Goal: Transaction & Acquisition: Book appointment/travel/reservation

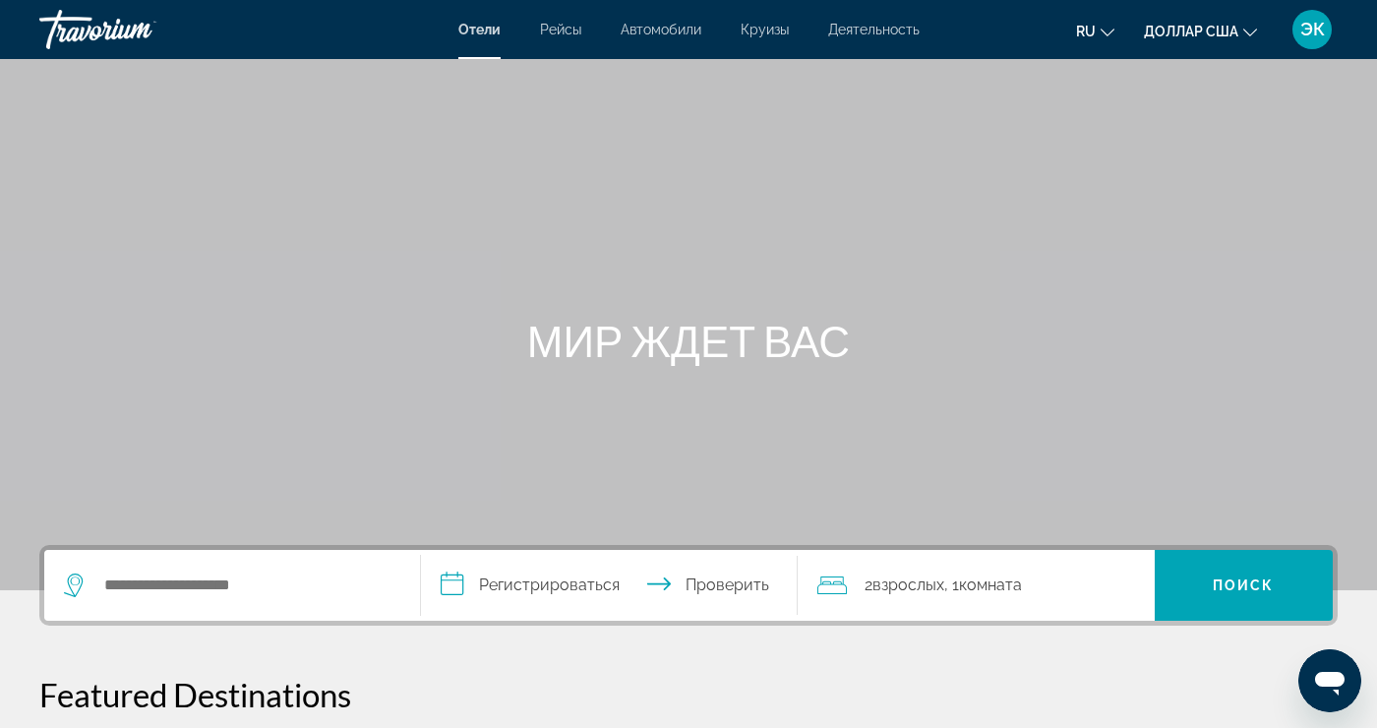
click at [769, 34] on font "Круизы" at bounding box center [765, 30] width 48 height 16
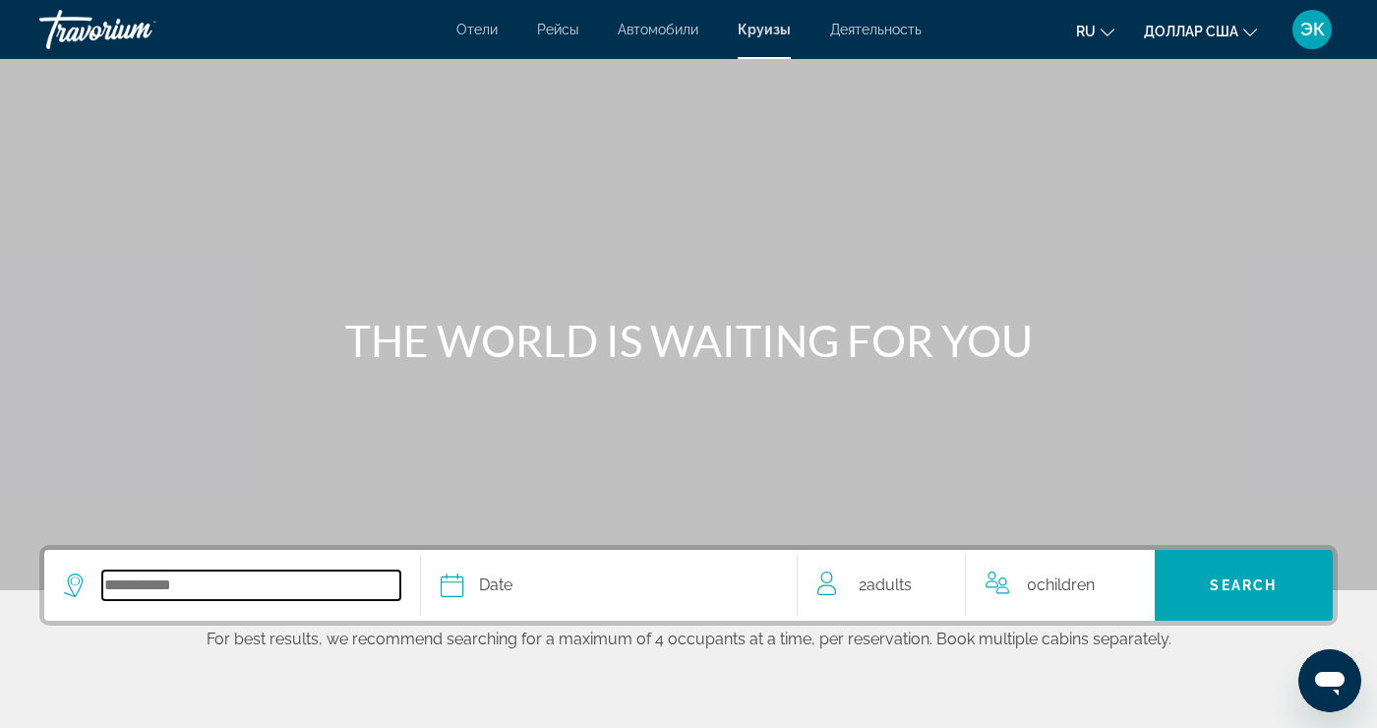
click at [331, 599] on input "Select cruise destination" at bounding box center [251, 586] width 298 height 30
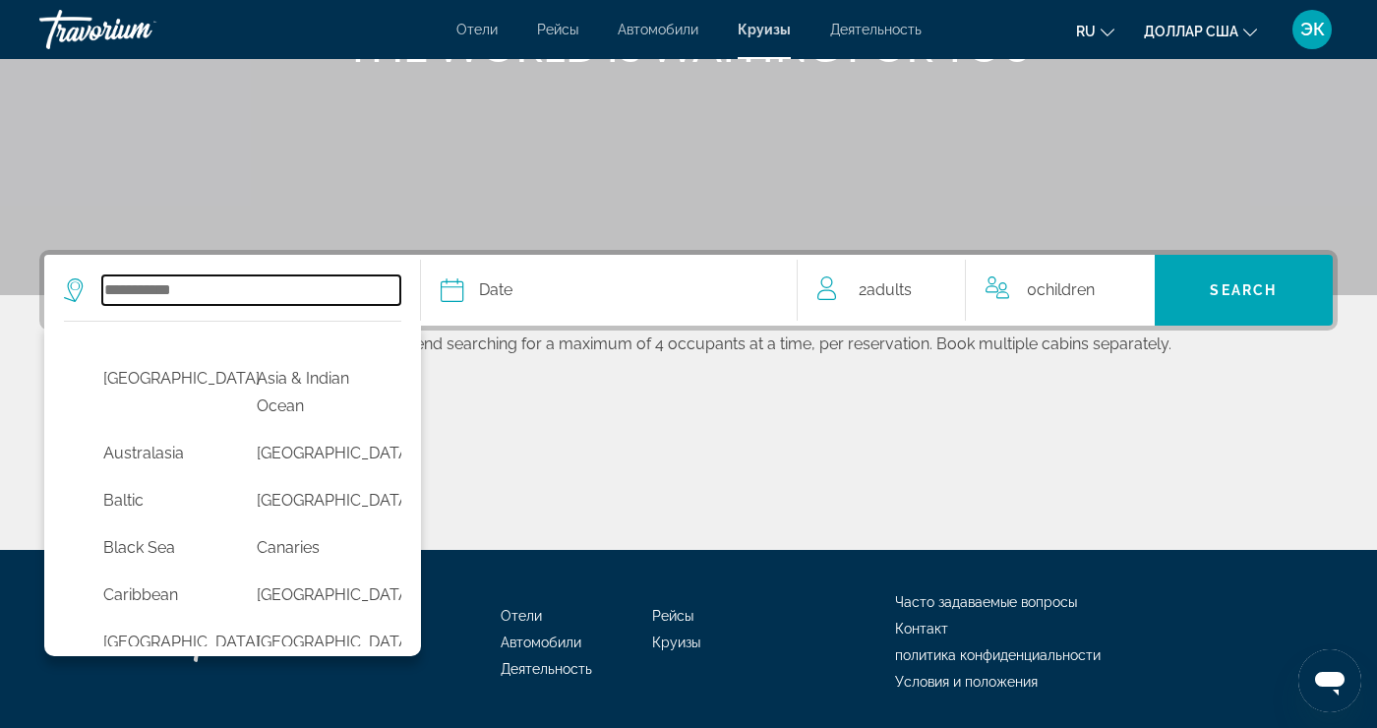
scroll to position [36, 0]
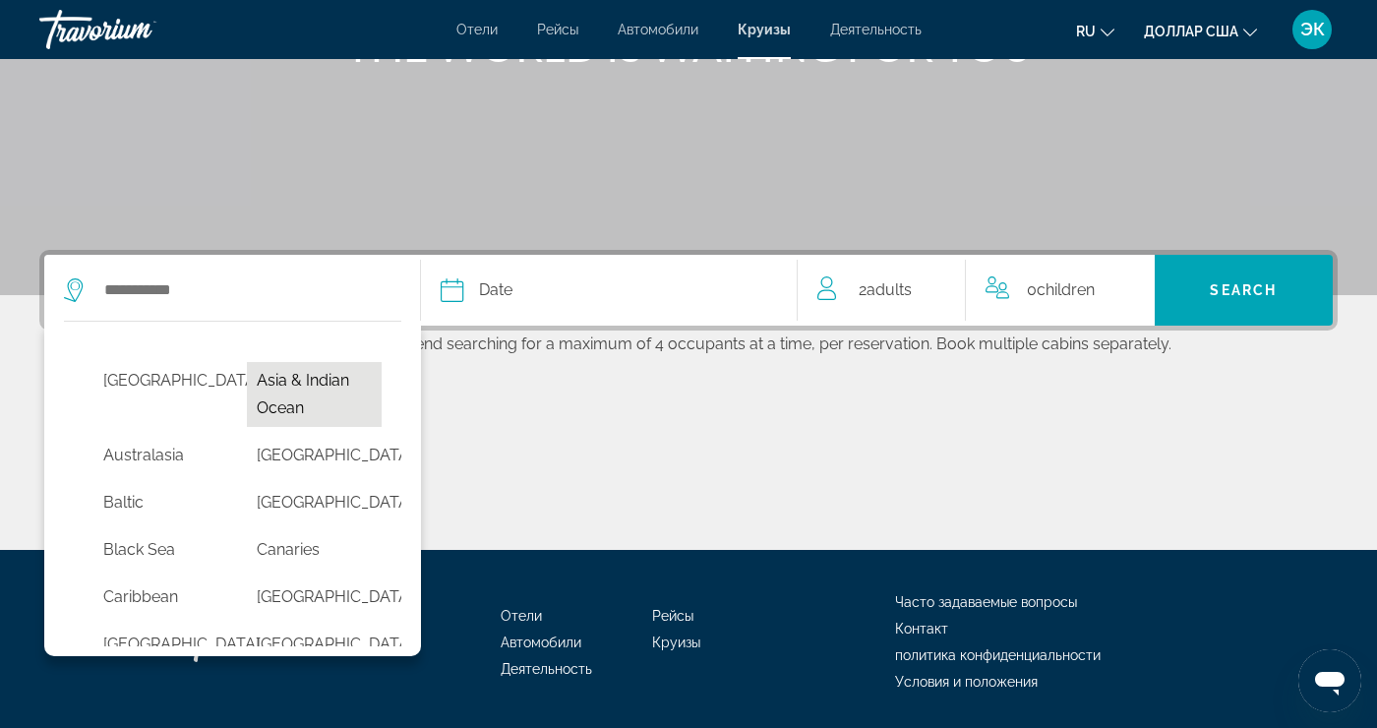
click at [350, 383] on button "Asia & Indian Ocean" at bounding box center [314, 394] width 134 height 65
type input "**********"
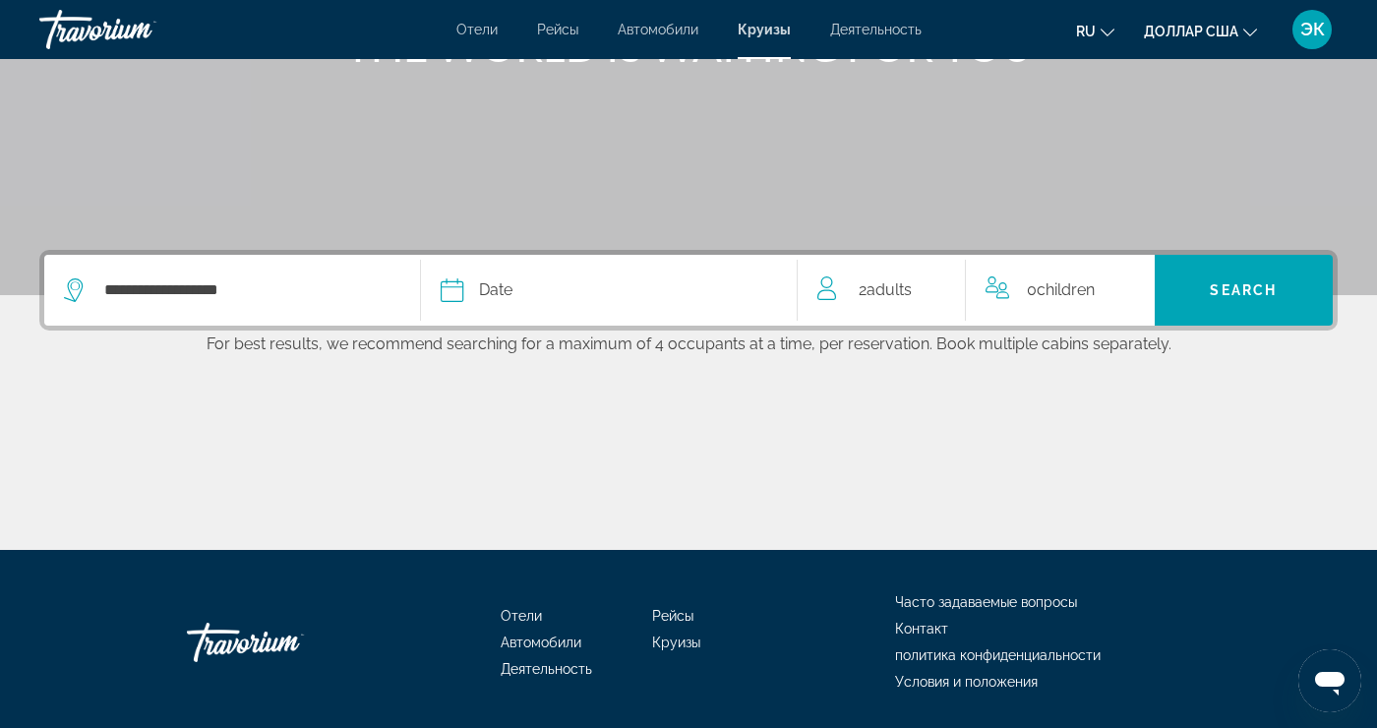
click at [688, 306] on button "Date January February March April May June July August September October Novemb…" at bounding box center [609, 290] width 336 height 71
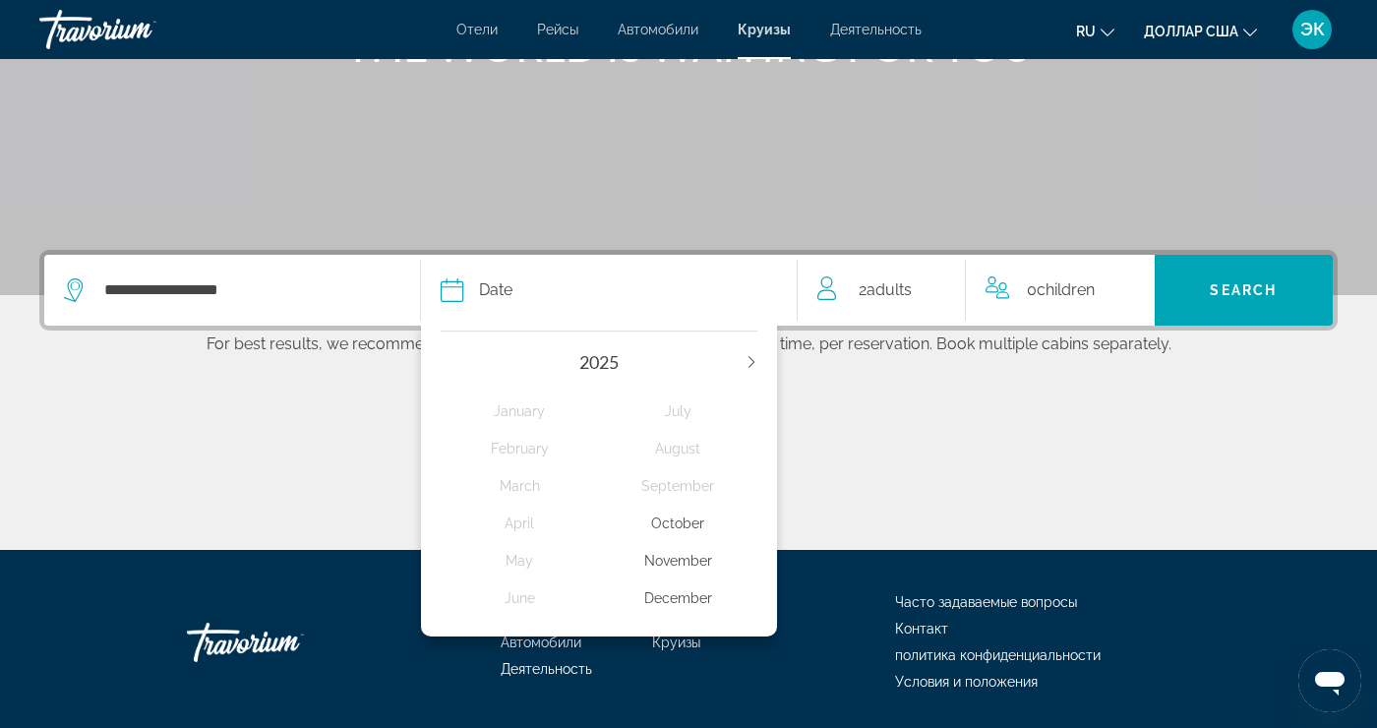
click at [710, 608] on div "December" at bounding box center [678, 597] width 158 height 35
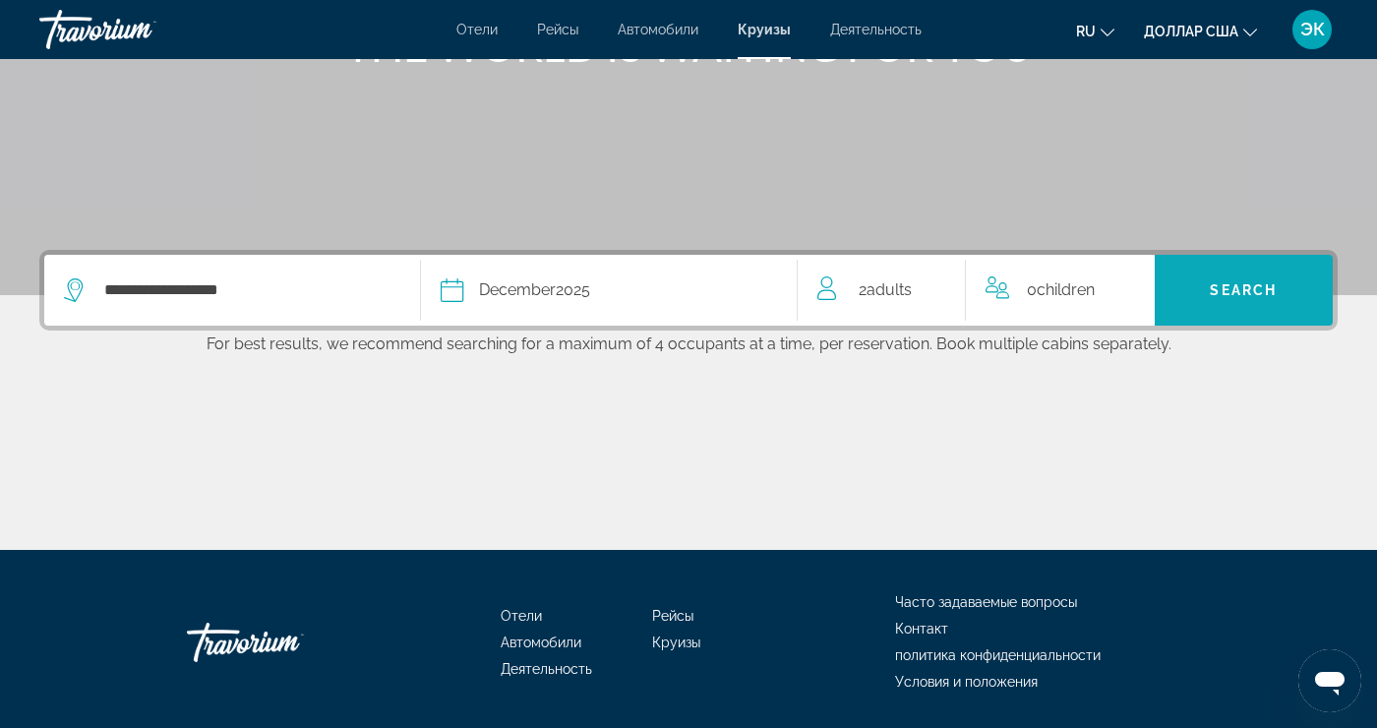
click at [1268, 304] on span "Search" at bounding box center [1244, 290] width 178 height 47
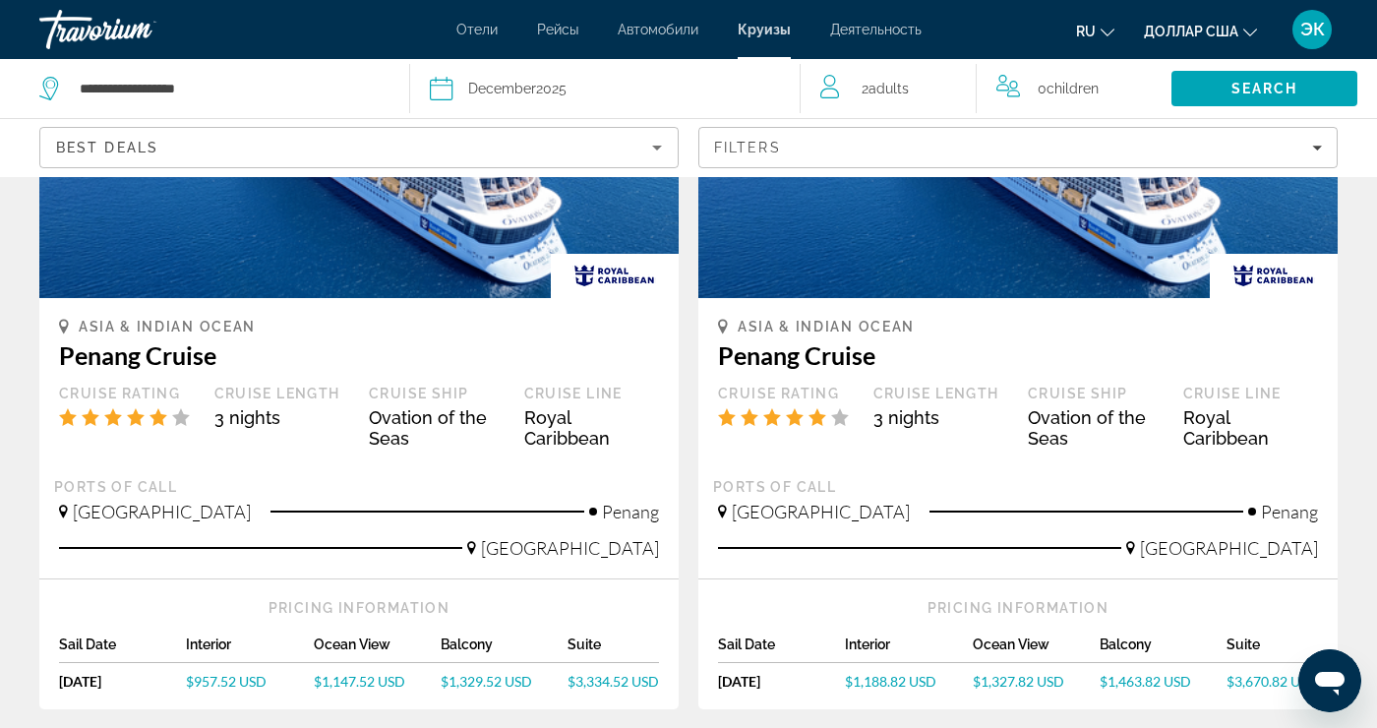
scroll to position [288, 0]
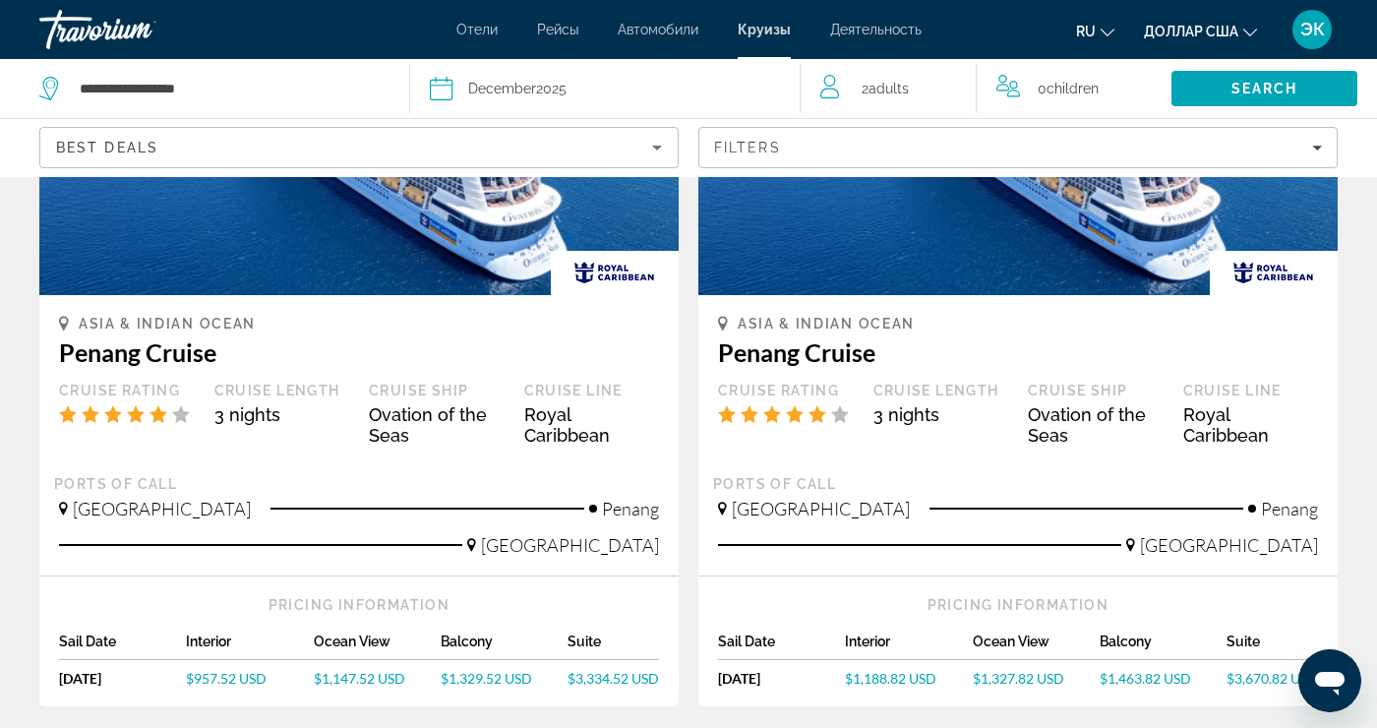
click at [1096, 36] on button "ru Английский Español французский Итальяно португальский русский" at bounding box center [1095, 31] width 38 height 29
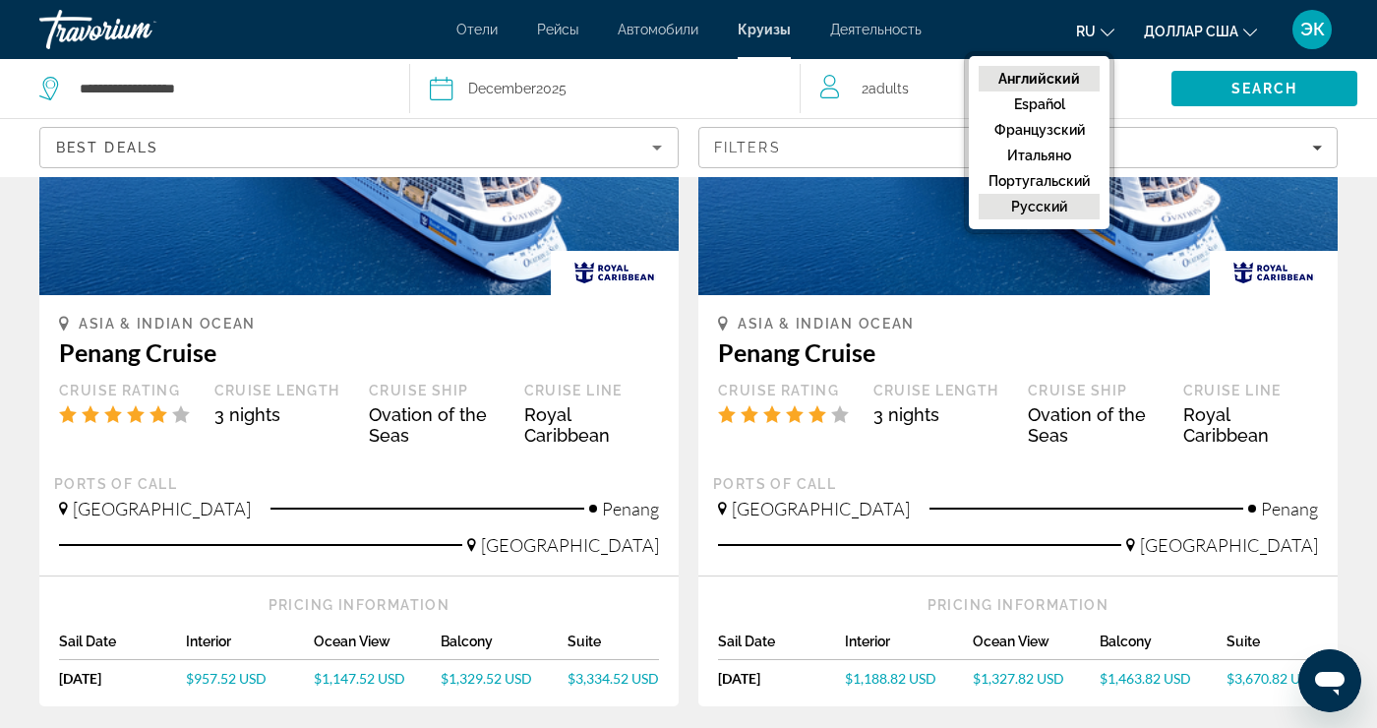
click at [1058, 215] on button "русский" at bounding box center [1039, 207] width 121 height 26
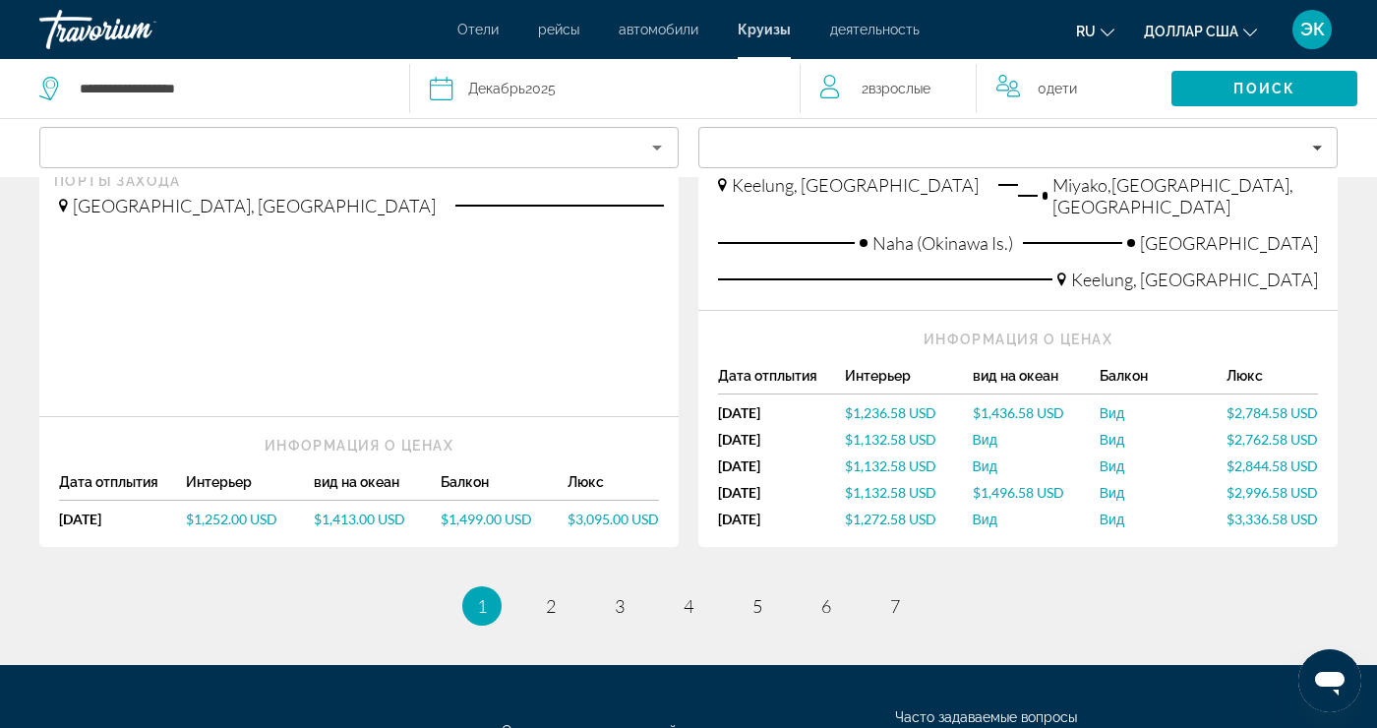
scroll to position [2207, 0]
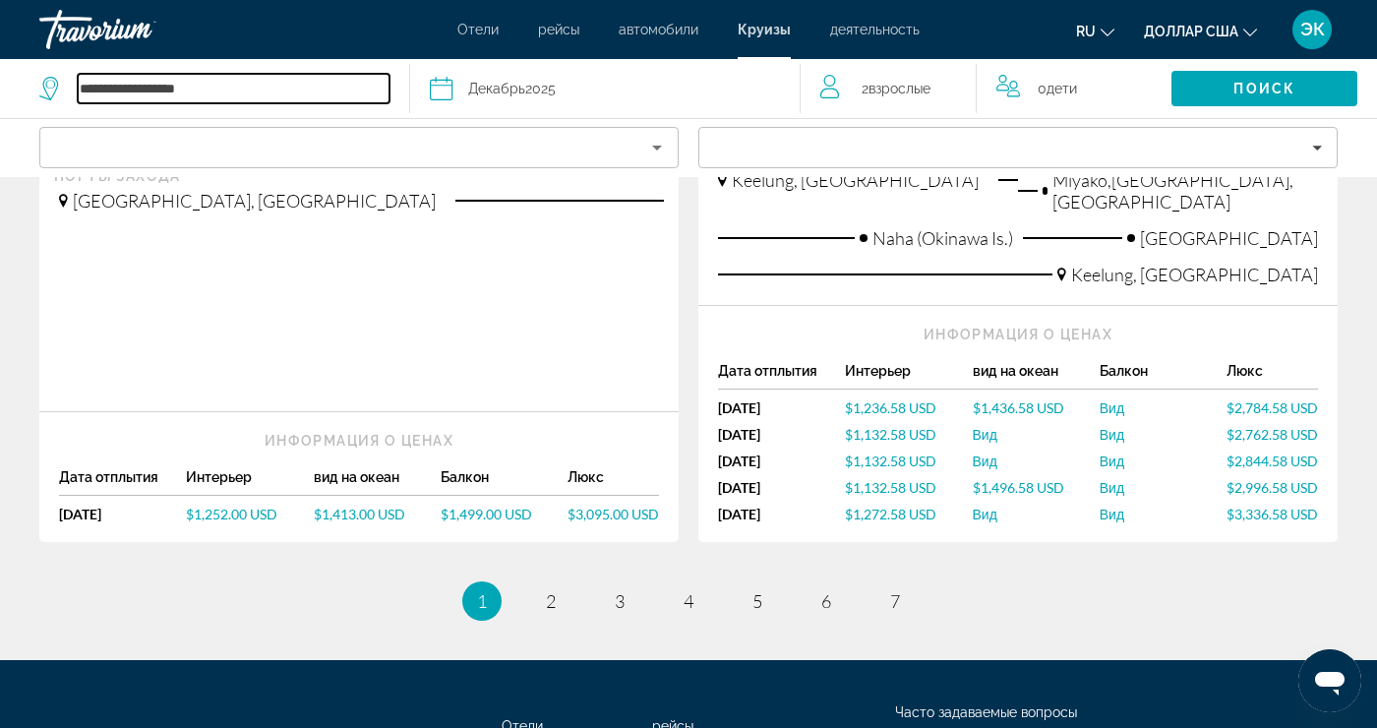
click at [316, 95] on input "**********" at bounding box center [234, 89] width 312 height 30
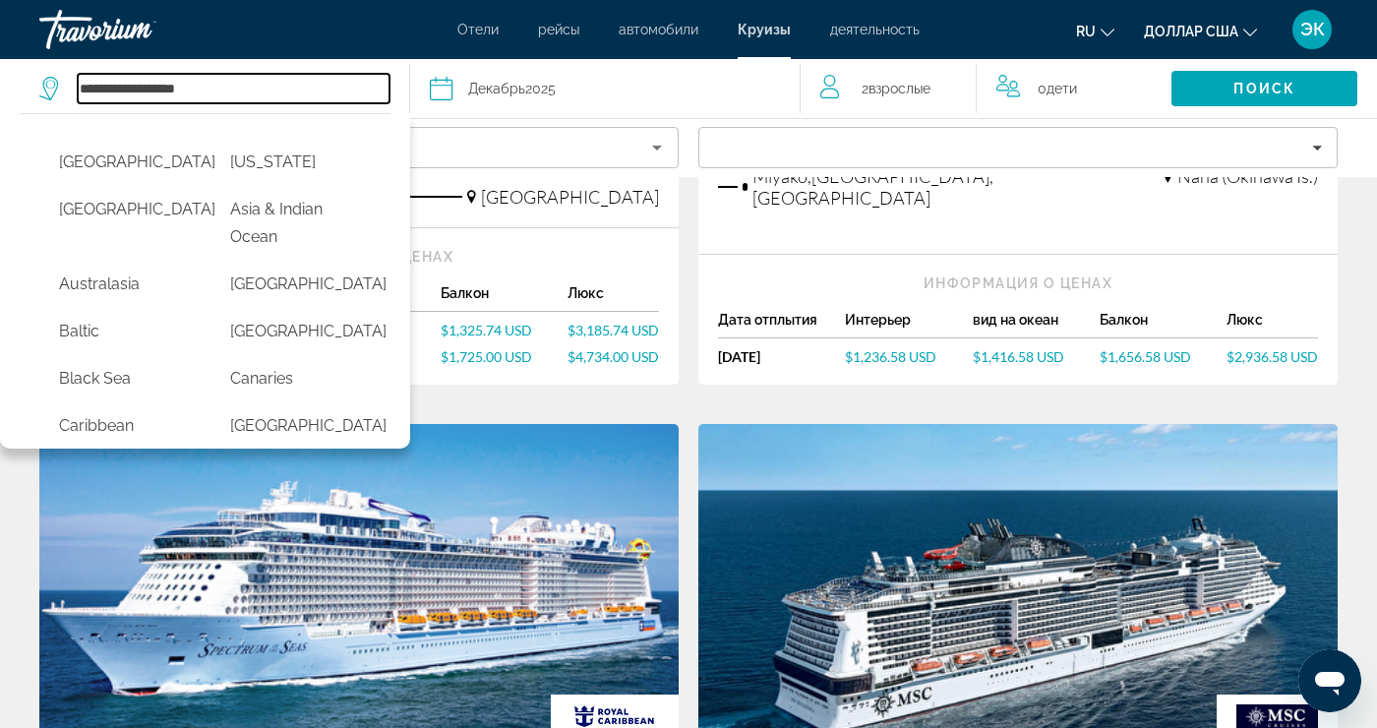
scroll to position [1432, 0]
